Goal: Navigation & Orientation: Find specific page/section

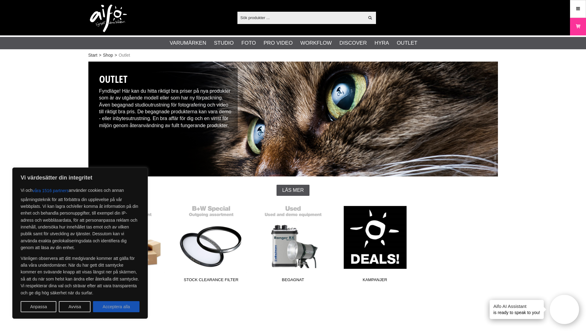
click at [121, 308] on button "Acceptera alla" at bounding box center [116, 306] width 47 height 11
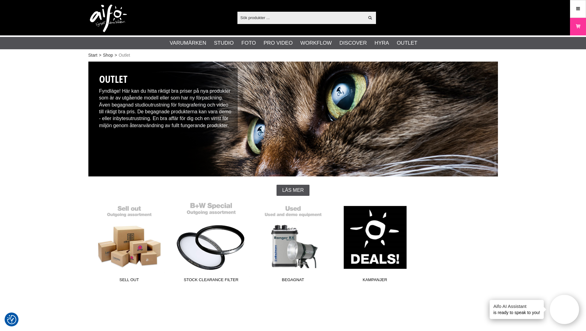
checkbox input "true"
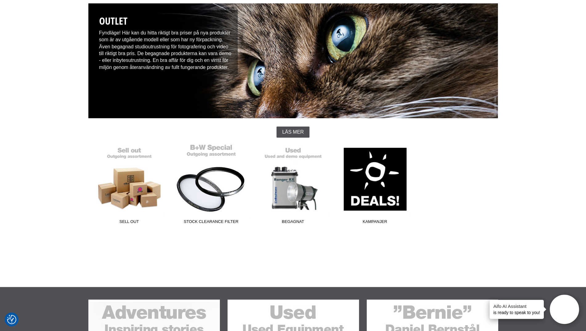
scroll to position [63, 0]
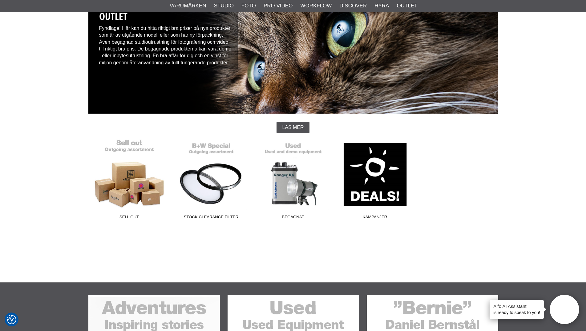
click at [153, 196] on link "Sell out" at bounding box center [129, 180] width 82 height 83
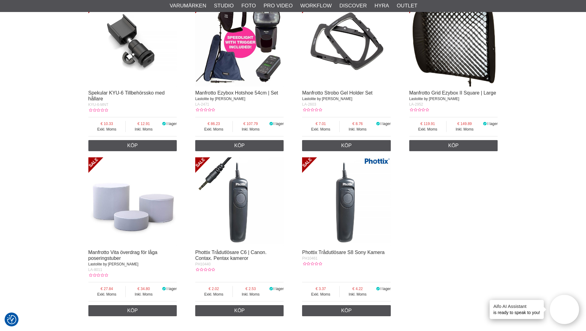
scroll to position [1005, 0]
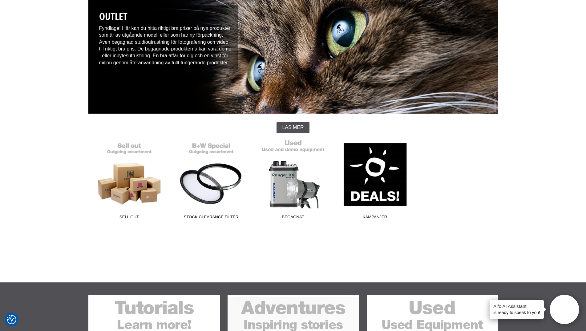
scroll to position [53, 0]
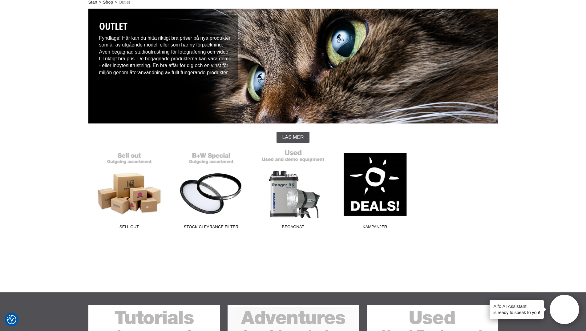
click at [293, 211] on link "Begagnat" at bounding box center [293, 190] width 82 height 83
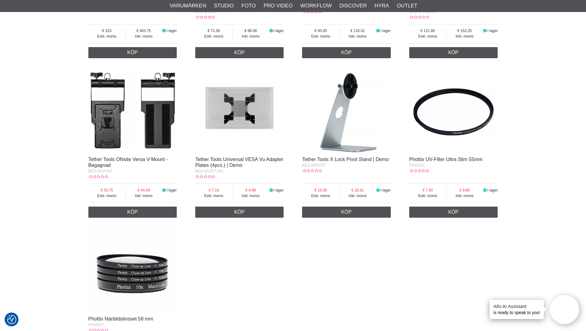
scroll to position [1026, 0]
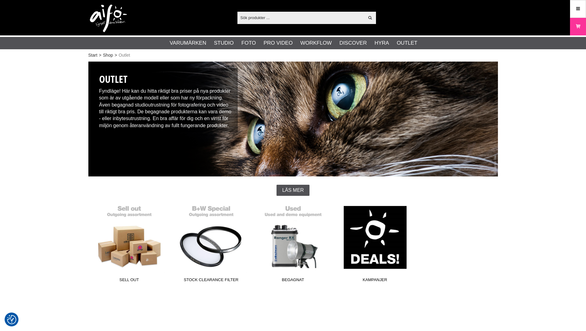
scroll to position [53, 0]
